Goal: Go to known website: Access a specific website the user already knows

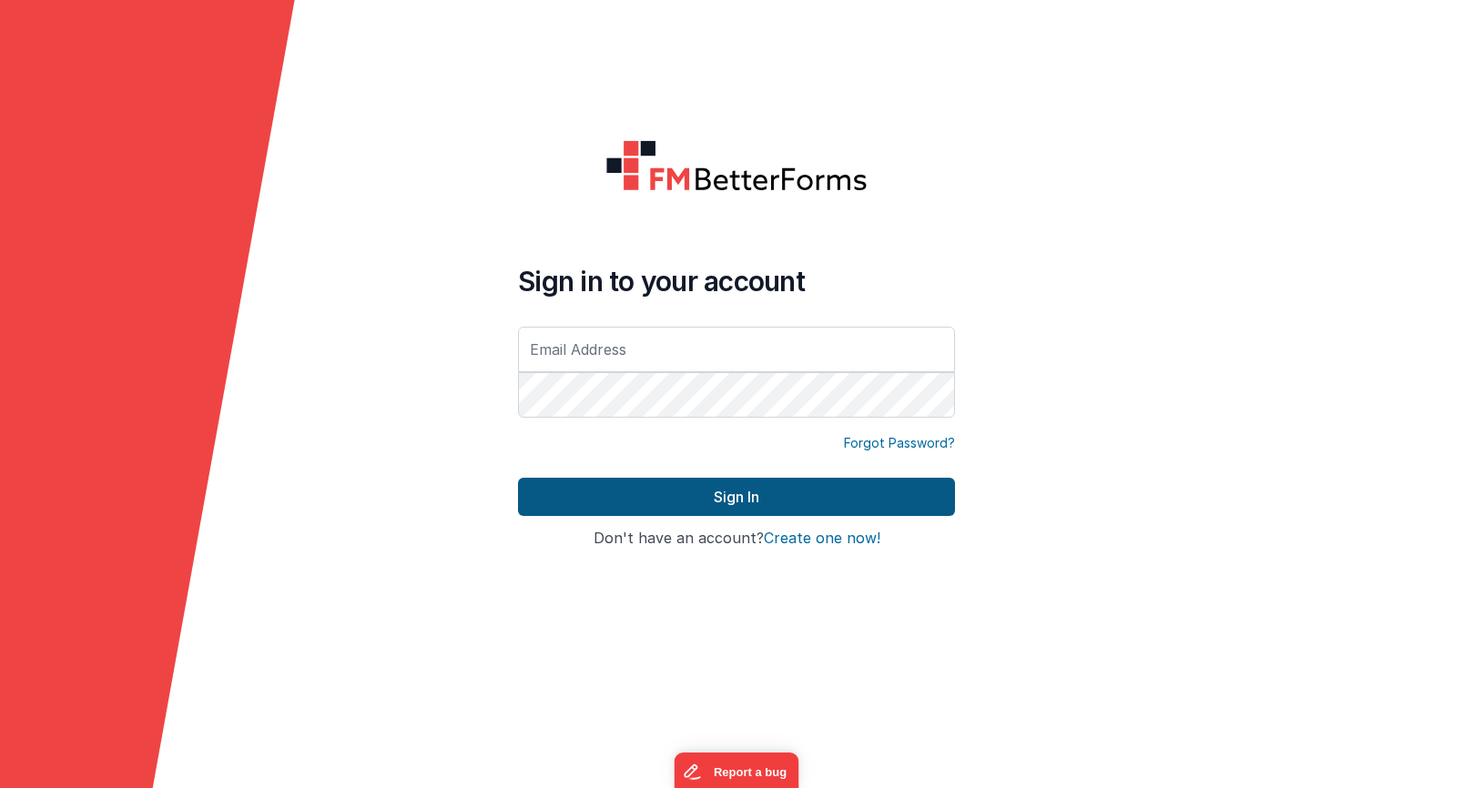
type input "[EMAIL_ADDRESS][DOMAIN_NAME]"
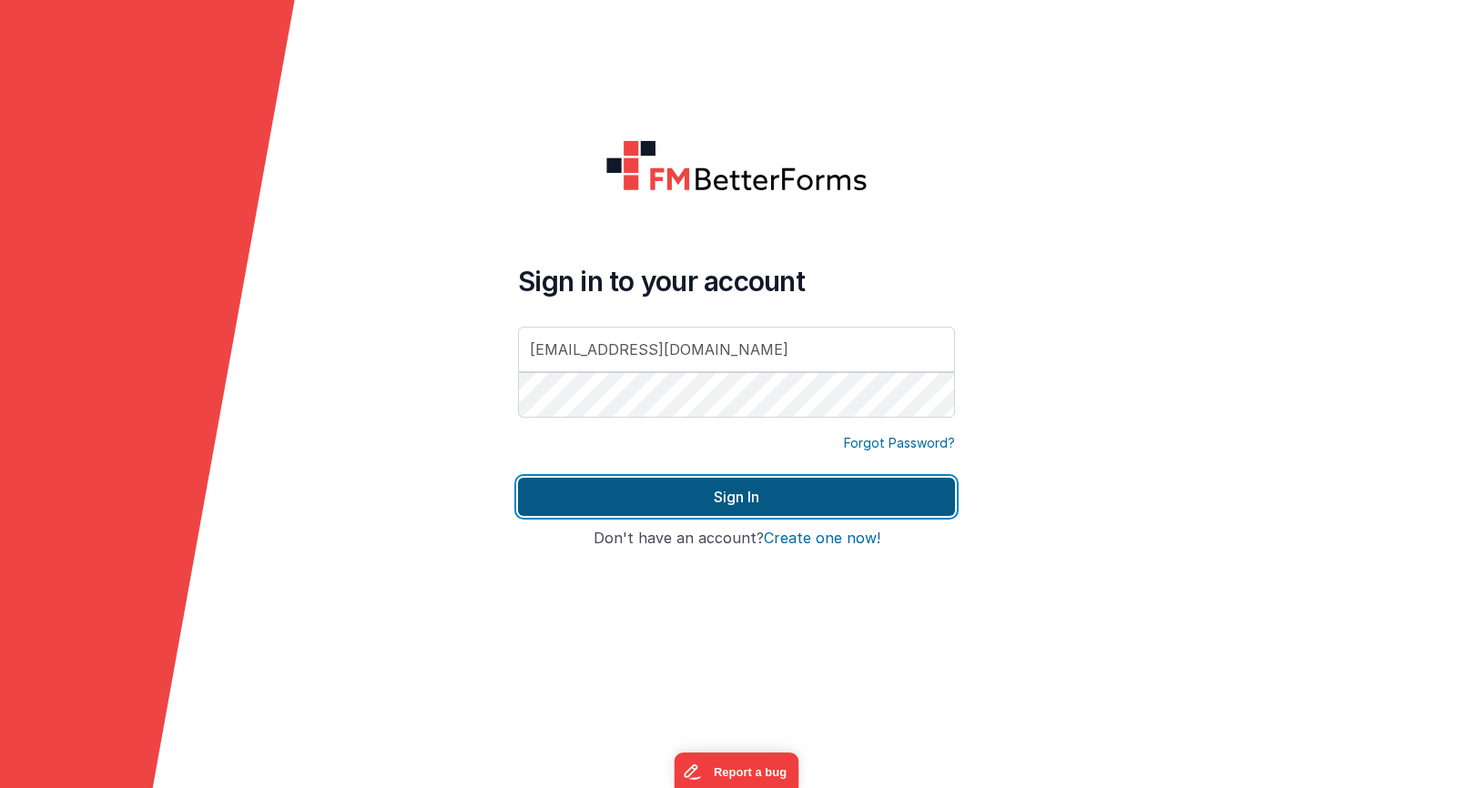
click at [747, 503] on button "Sign In" at bounding box center [736, 497] width 437 height 38
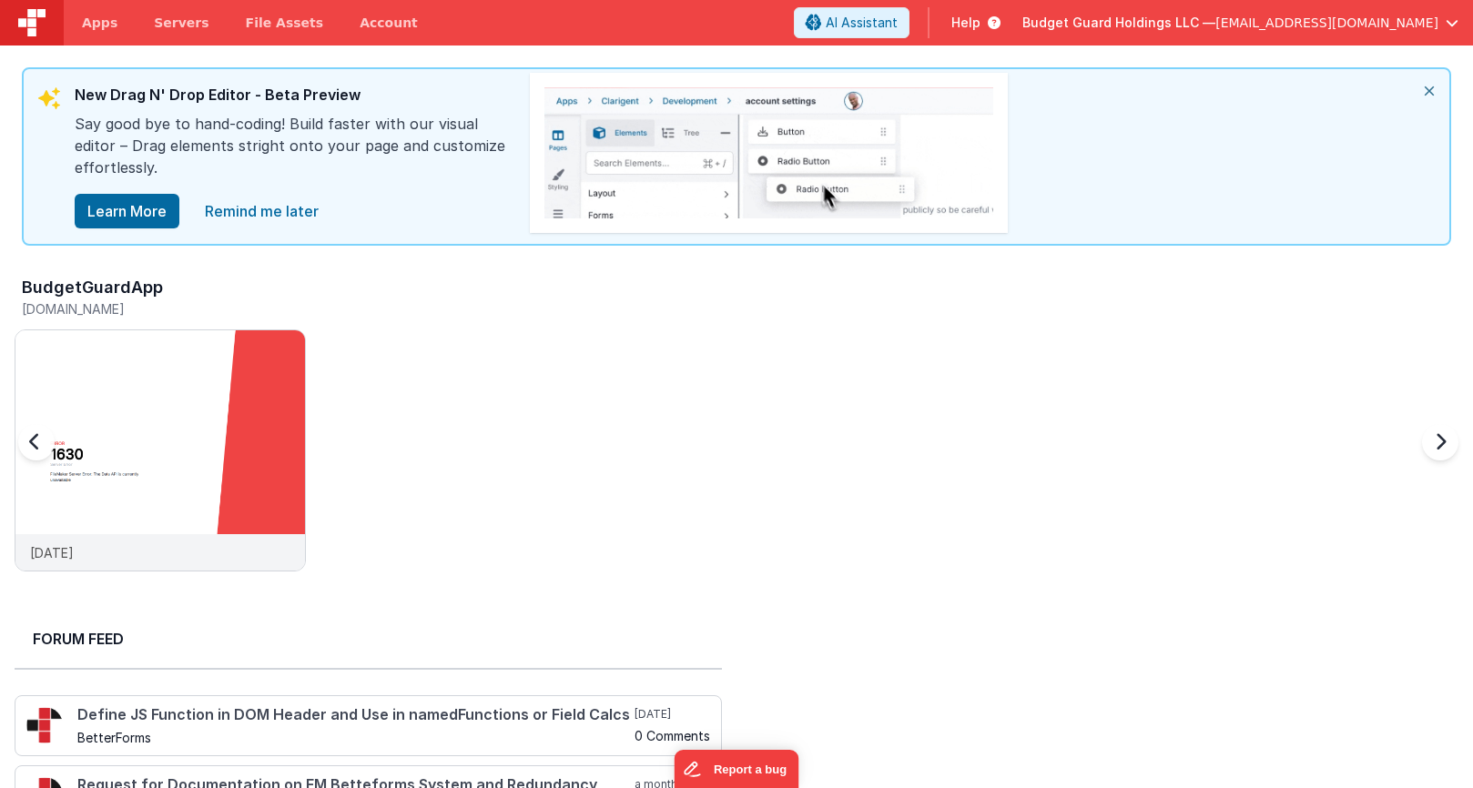
click at [146, 312] on h5 "[DOMAIN_NAME]" at bounding box center [164, 309] width 284 height 14
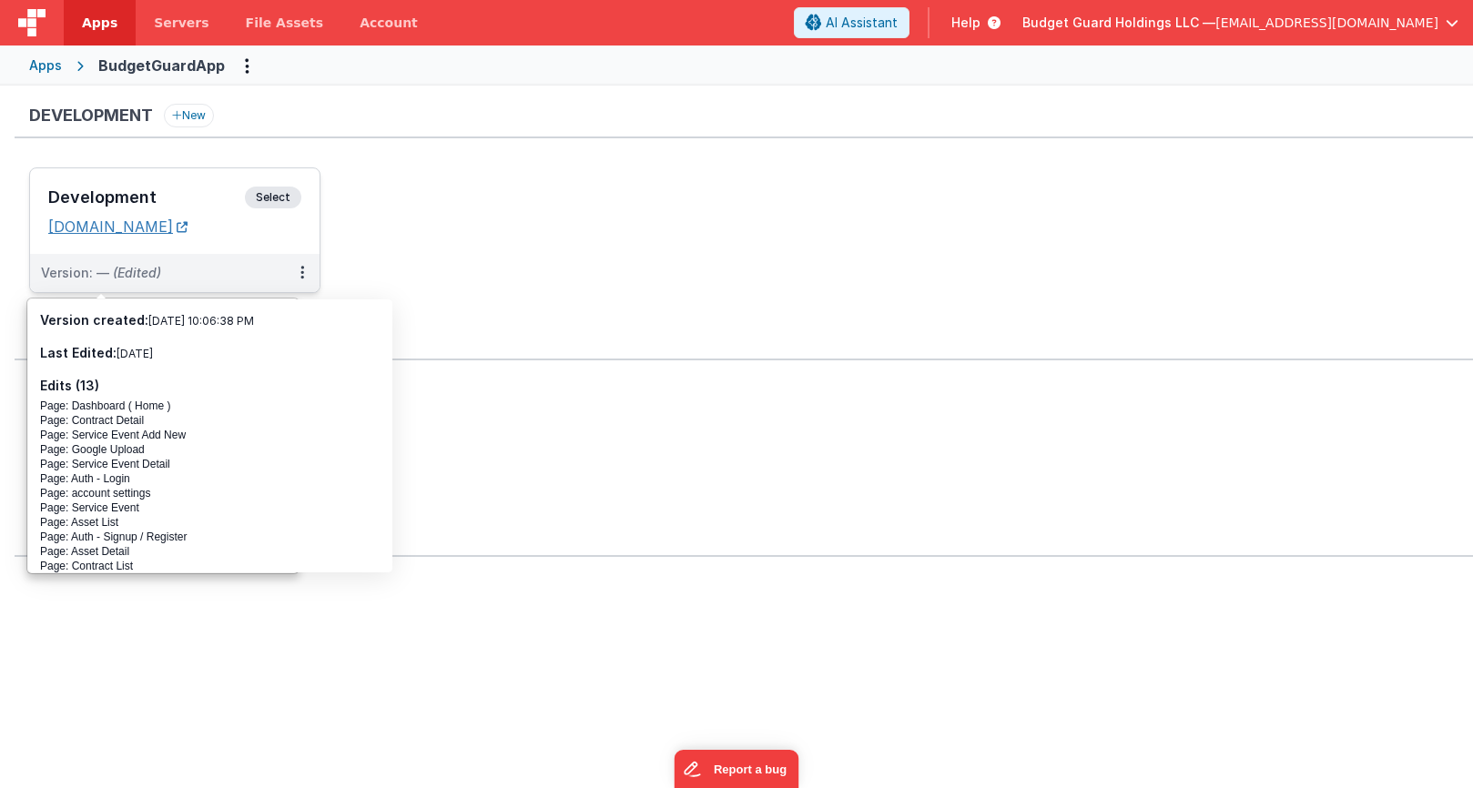
click at [146, 231] on link "[DOMAIN_NAME]" at bounding box center [117, 227] width 139 height 18
